Goal: Task Accomplishment & Management: Manage account settings

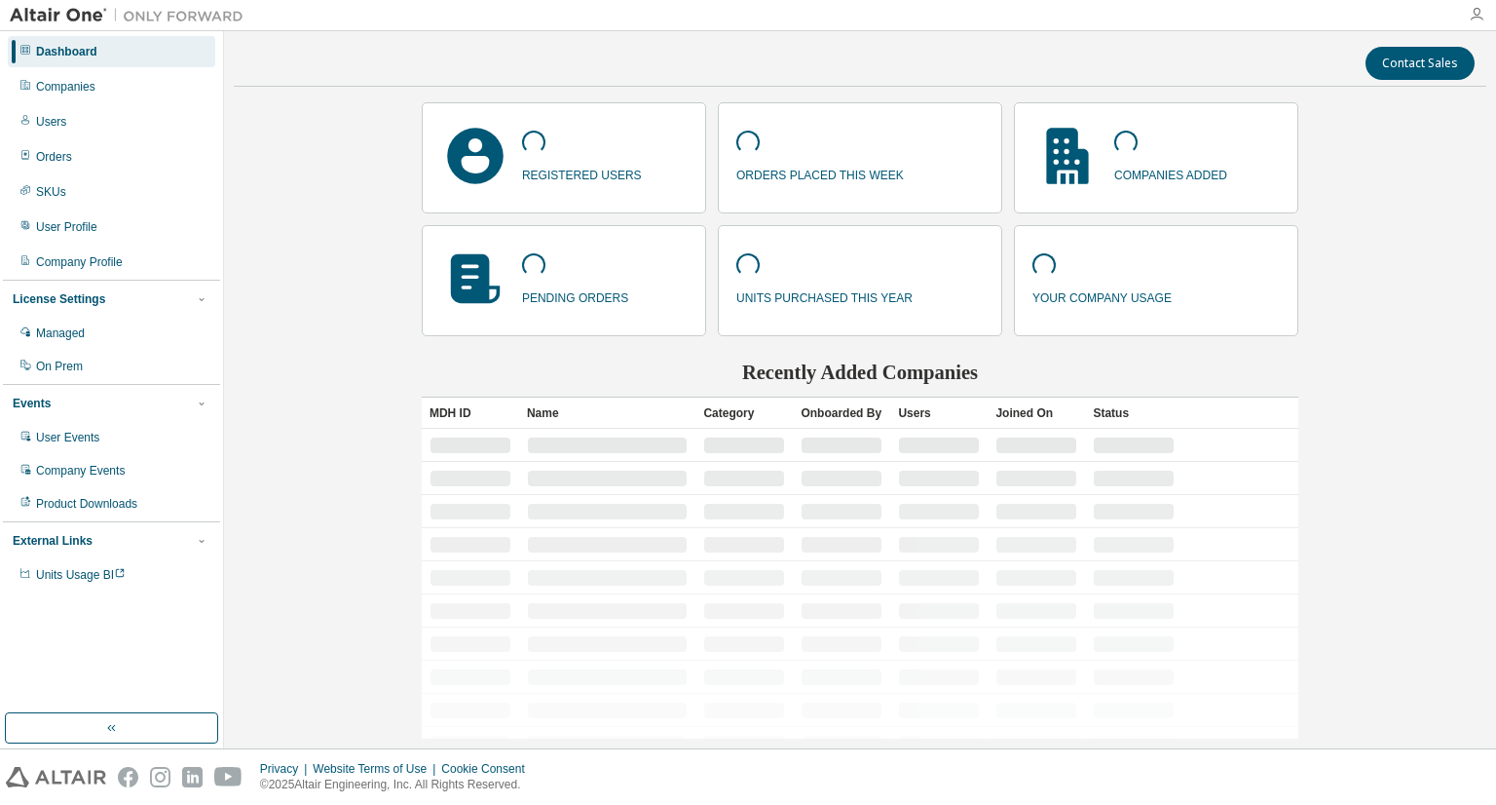
click at [1470, 19] on icon "button" at bounding box center [1477, 15] width 16 height 16
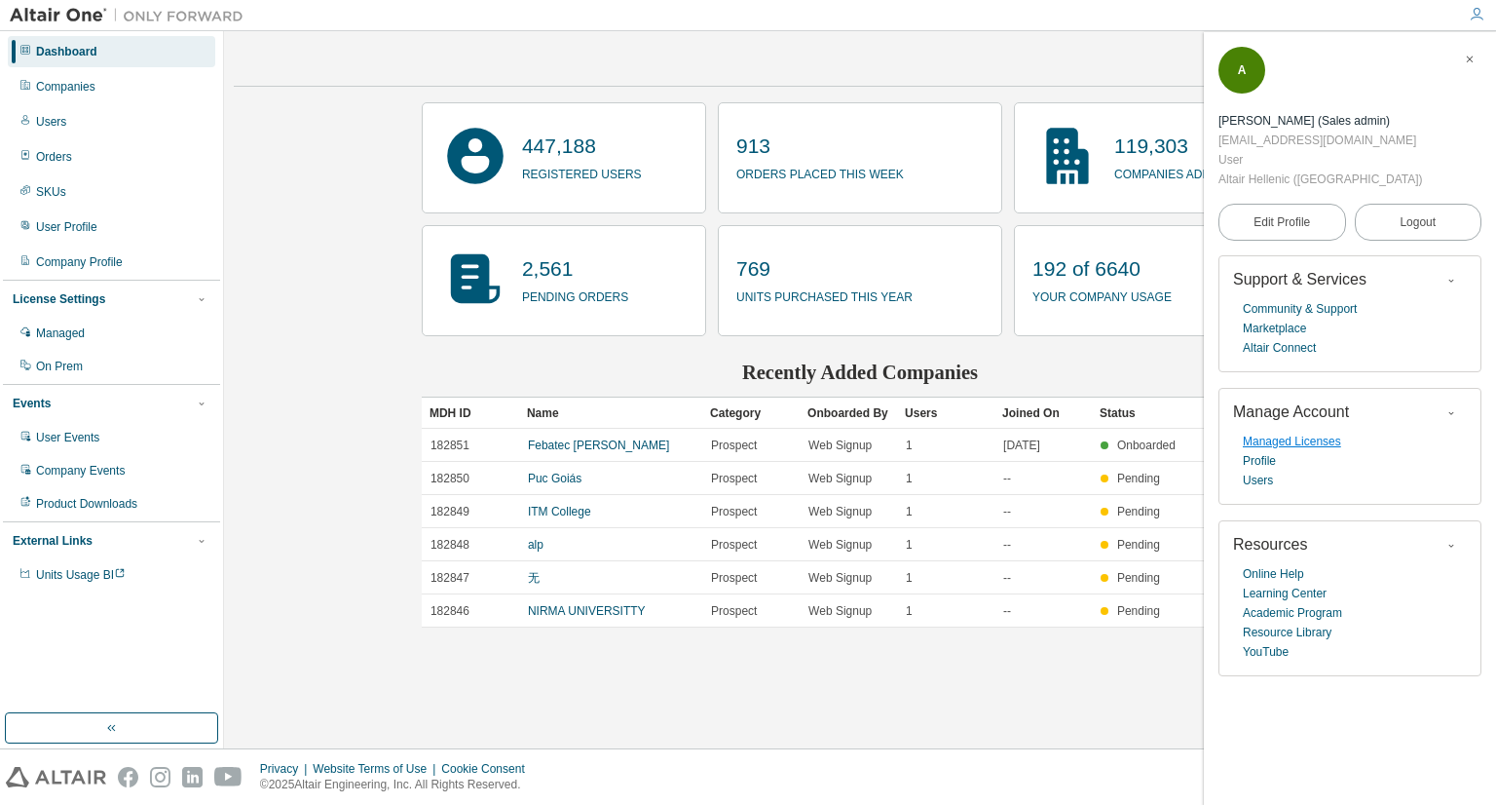
click at [1294, 432] on link "Managed Licenses" at bounding box center [1292, 441] width 98 height 19
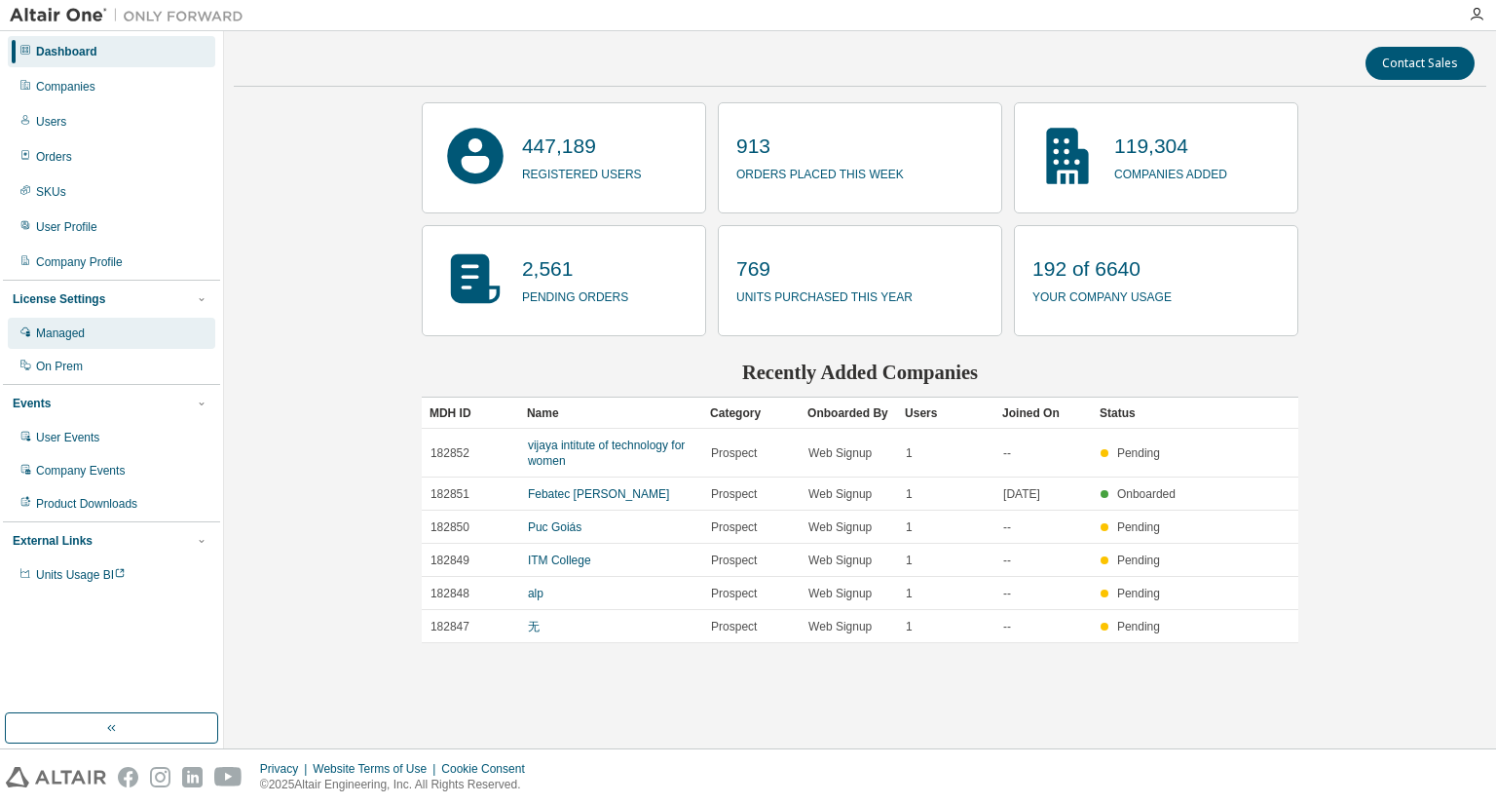
click at [101, 322] on div "Managed" at bounding box center [112, 333] width 208 height 31
